Goal: Task Accomplishment & Management: Complete application form

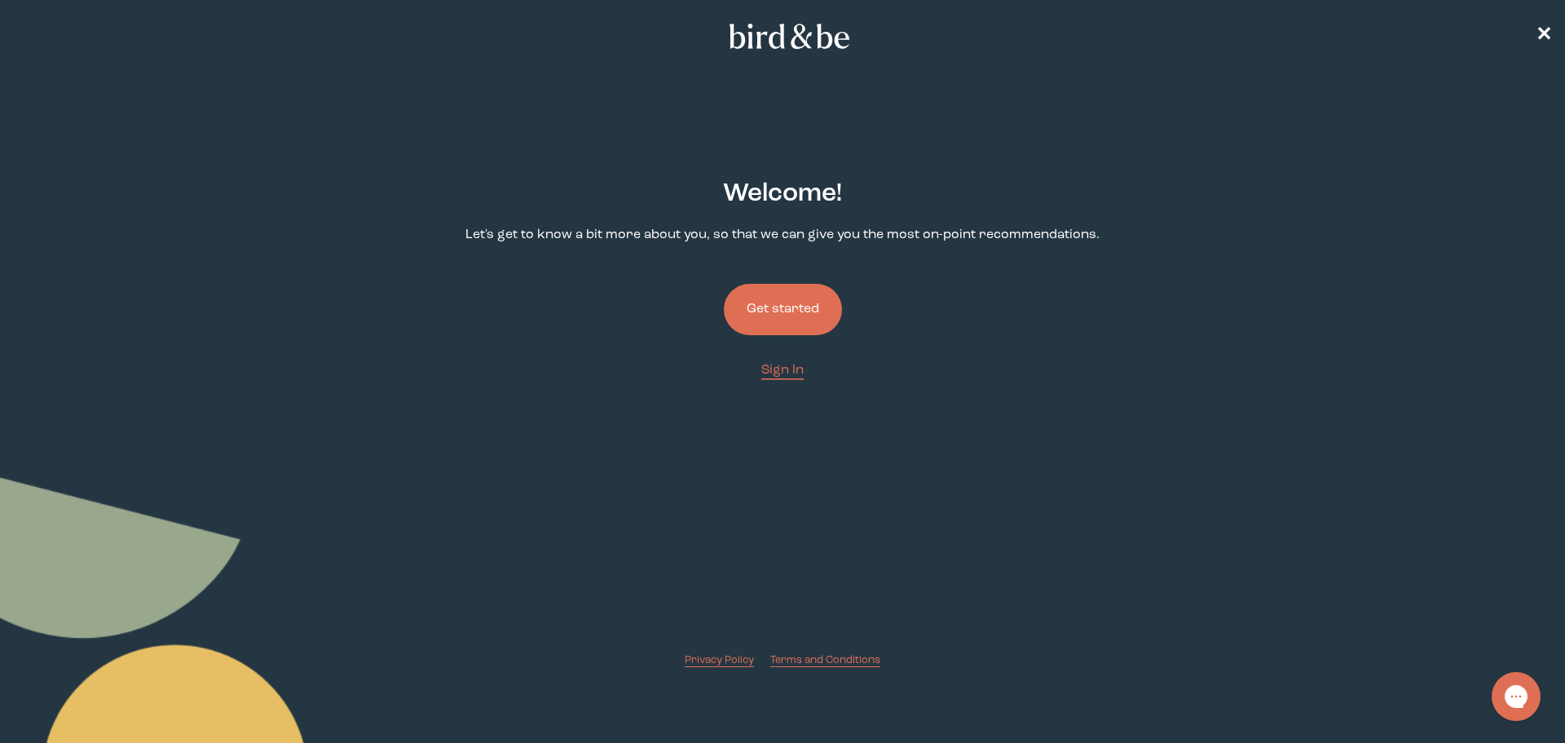
click at [779, 299] on button "Get started" at bounding box center [783, 309] width 118 height 51
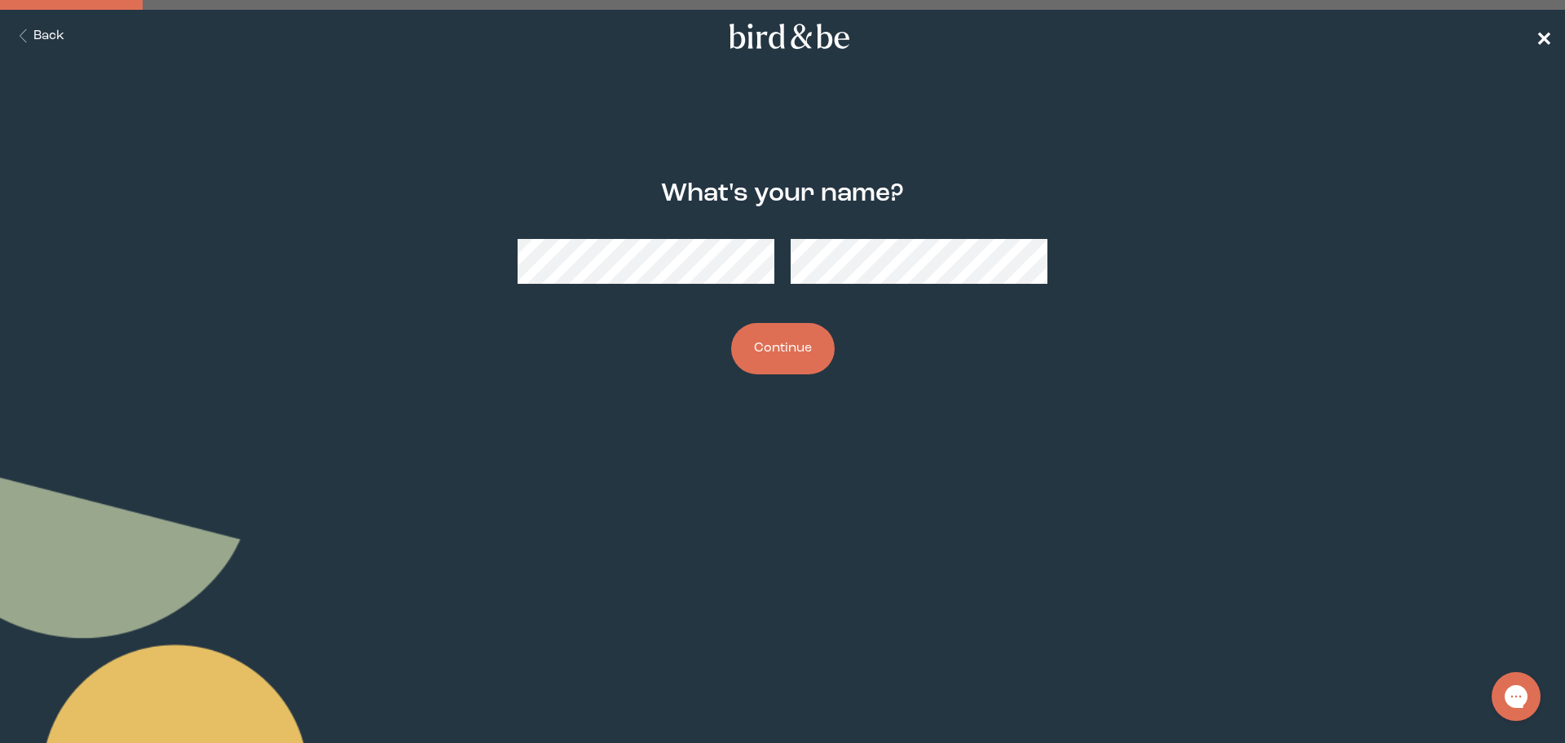
click at [1547, 27] on nav "Back ✕" at bounding box center [782, 36] width 1565 height 52
click at [29, 32] on icon "Back Button" at bounding box center [23, 36] width 20 height 14
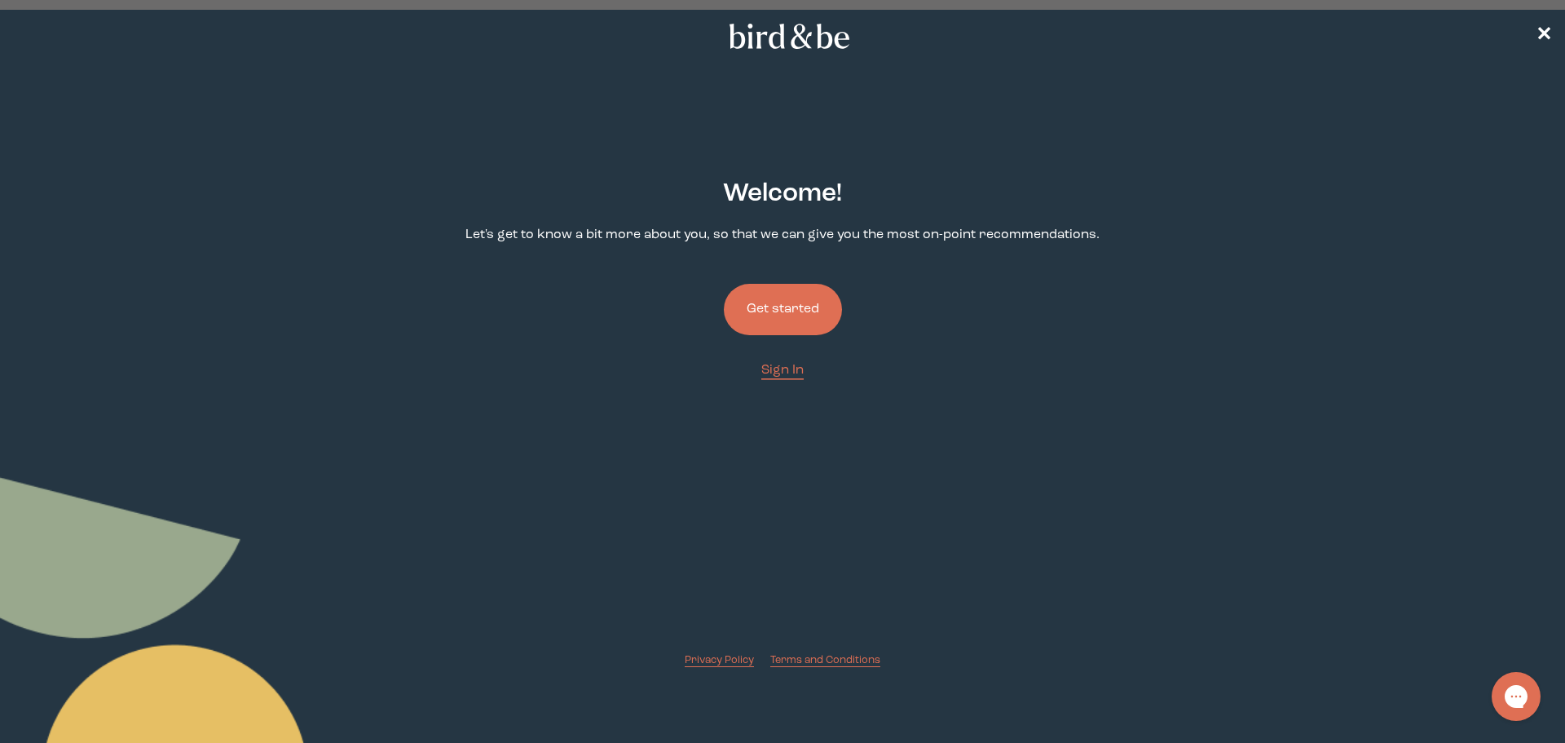
click at [29, 32] on nav "✕" at bounding box center [782, 36] width 1565 height 52
click at [1544, 29] on span "✕" at bounding box center [1544, 37] width 16 height 20
